Goal: Task Accomplishment & Management: Complete application form

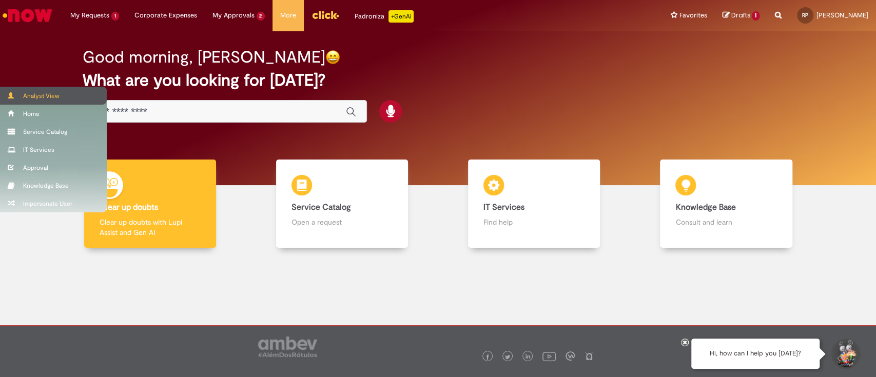
click at [28, 97] on div "Analyst View" at bounding box center [53, 96] width 107 height 18
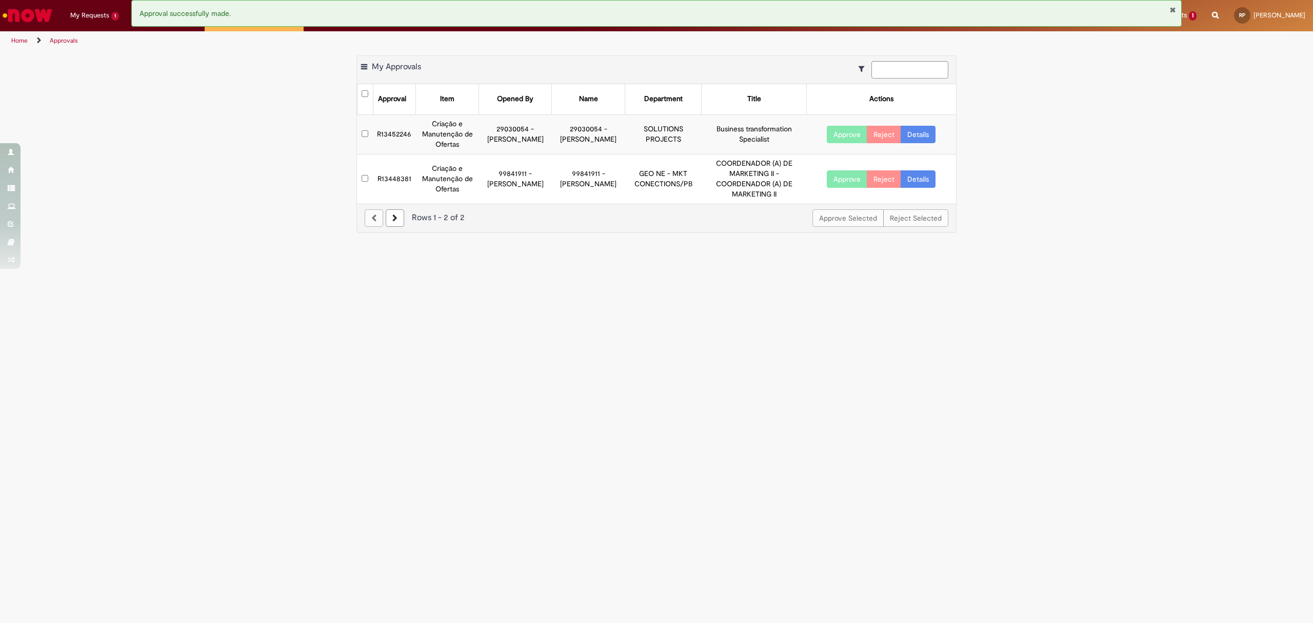
click at [26, 39] on link "Home" at bounding box center [19, 40] width 16 height 8
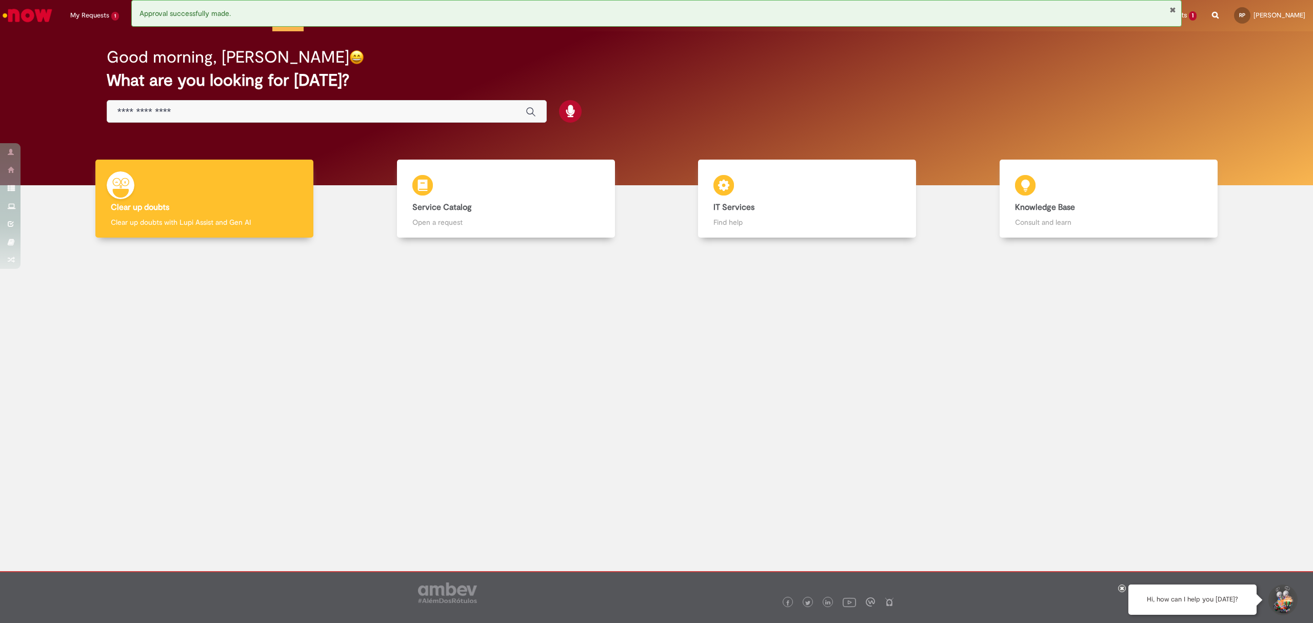
click at [243, 109] on input "Just type here" at bounding box center [316, 112] width 398 height 12
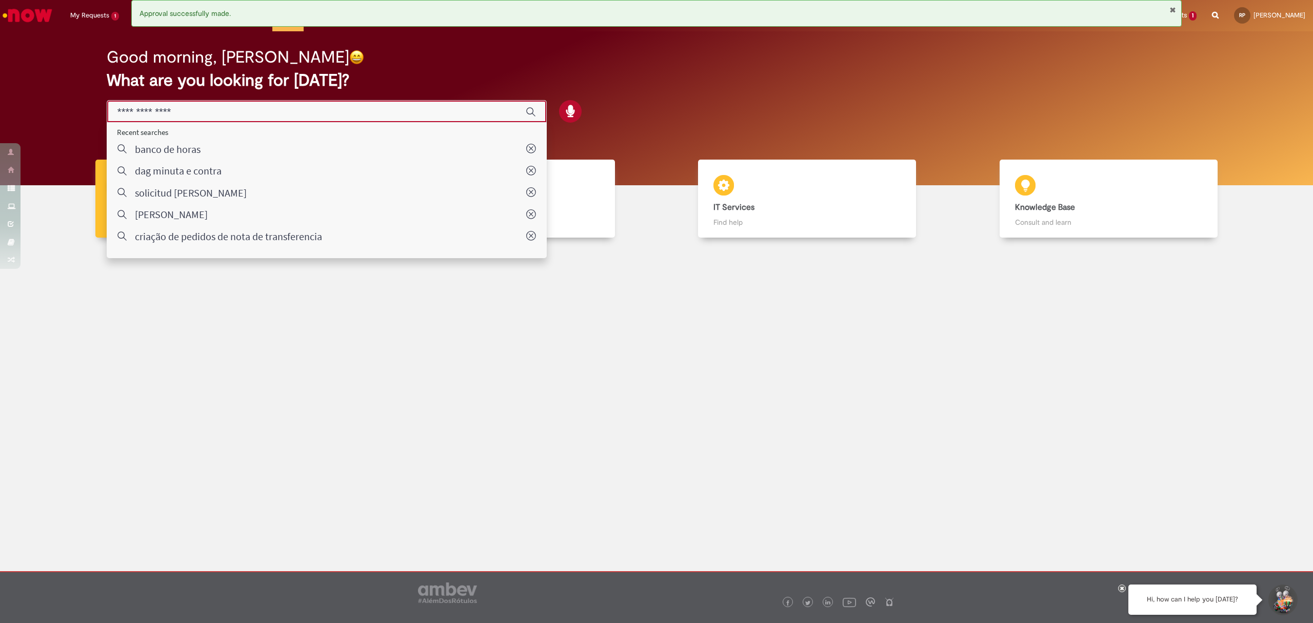
paste input "********"
type input "********"
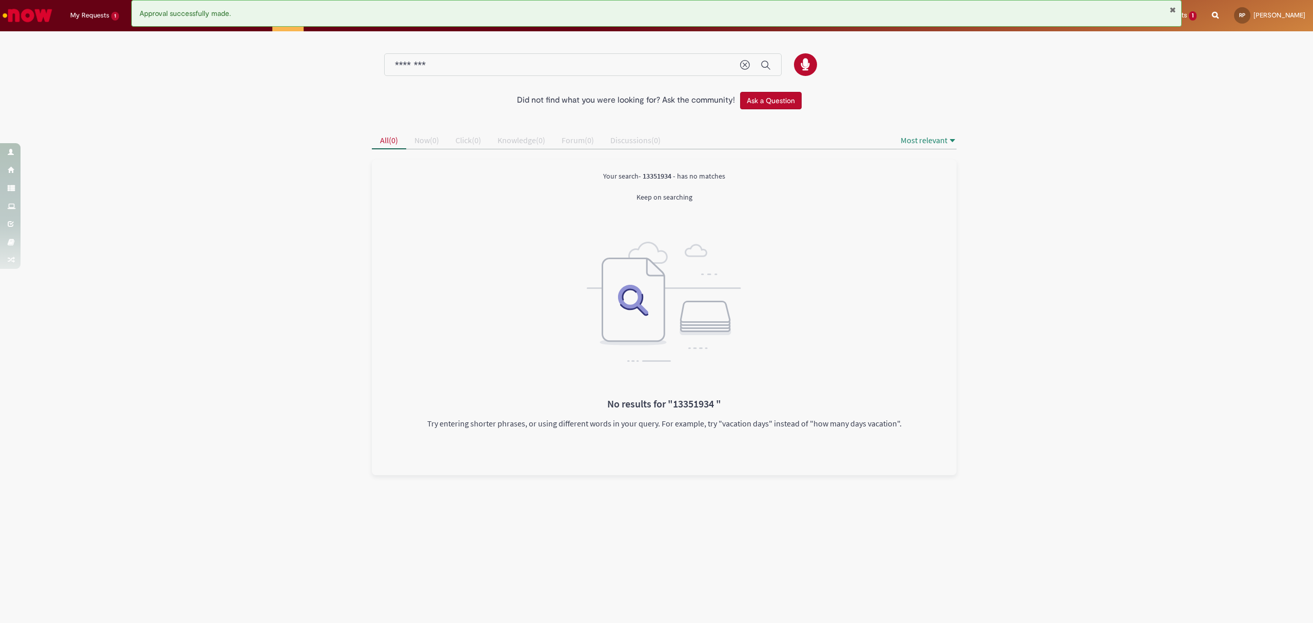
click at [1172, 7] on button "Close Notification" at bounding box center [1173, 10] width 7 height 8
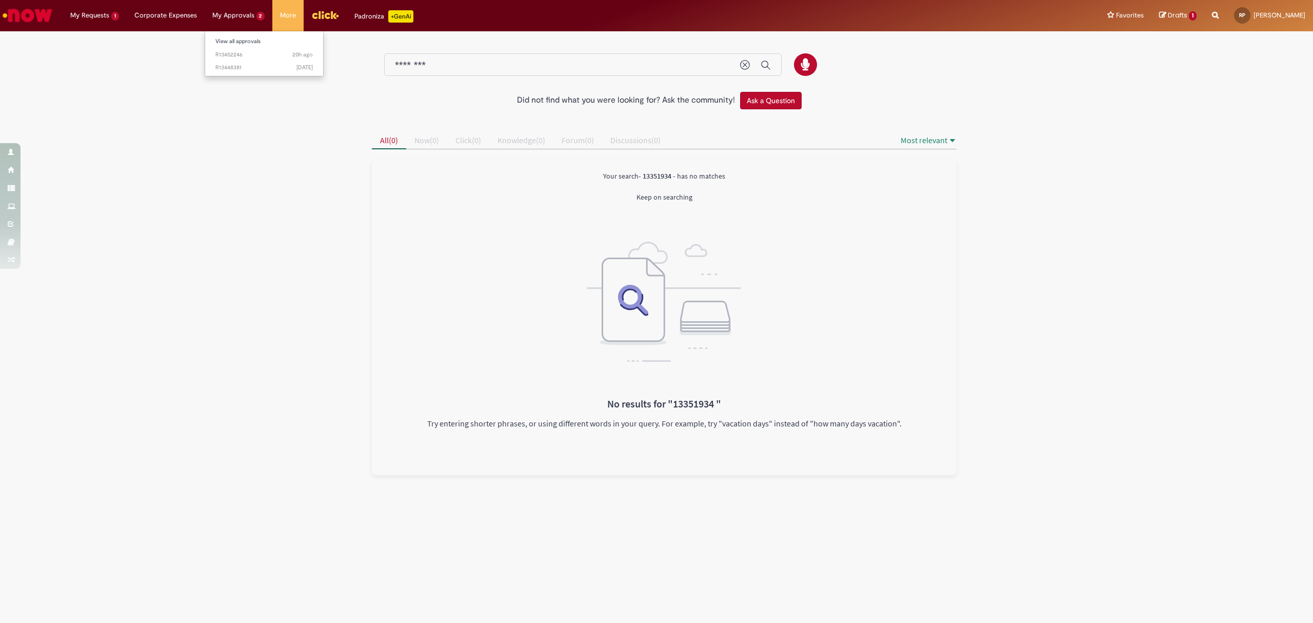
click at [127, 10] on li "My Approvals 2 View all approvals 20h ago 20 hours ago R13452246 2d ago 2 days …" at bounding box center [95, 15] width 64 height 31
click at [127, 19] on li "My Approvals 2 View all approvals 20h ago 20 hours ago R13452246 2d ago 2 days …" at bounding box center [95, 15] width 64 height 31
click at [127, 15] on li "My Approvals 2 View all approvals 20h ago 20 hours ago R13452246 2d ago 2 days …" at bounding box center [95, 15] width 64 height 31
click at [216, 39] on link "View all approvals" at bounding box center [264, 41] width 118 height 11
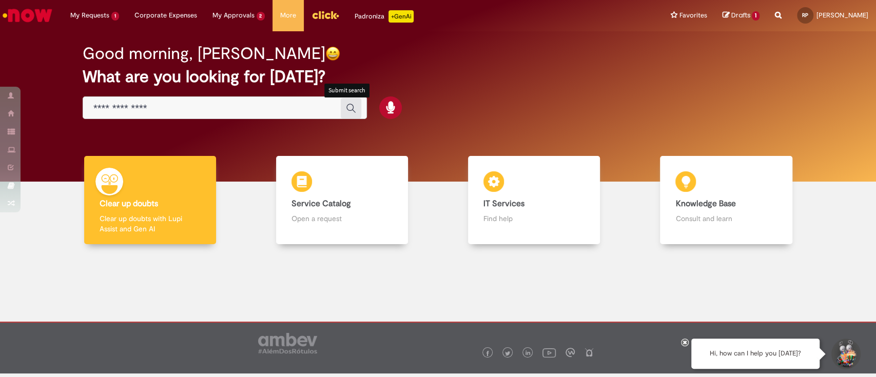
scroll to position [6, 0]
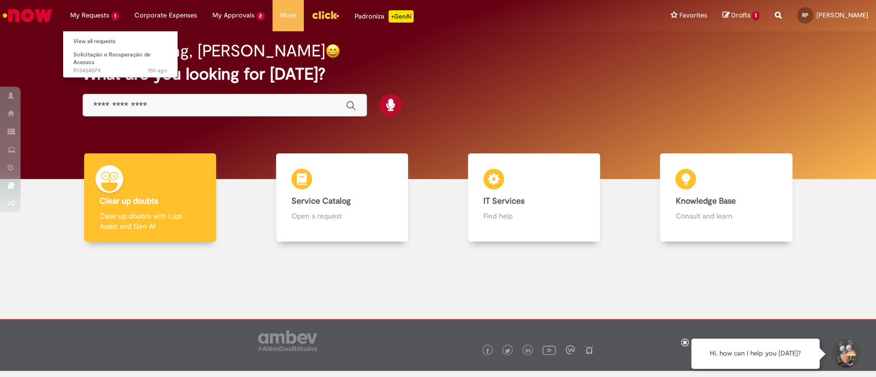
click at [82, 15] on li "My Requests 1 View all requests Solicitação e Recuperação de Acessos 15h ago 15…" at bounding box center [95, 15] width 64 height 31
click at [94, 55] on span "Solicitação e Recuperação de Acessos" at bounding box center [111, 59] width 77 height 16
